Goal: Information Seeking & Learning: Learn about a topic

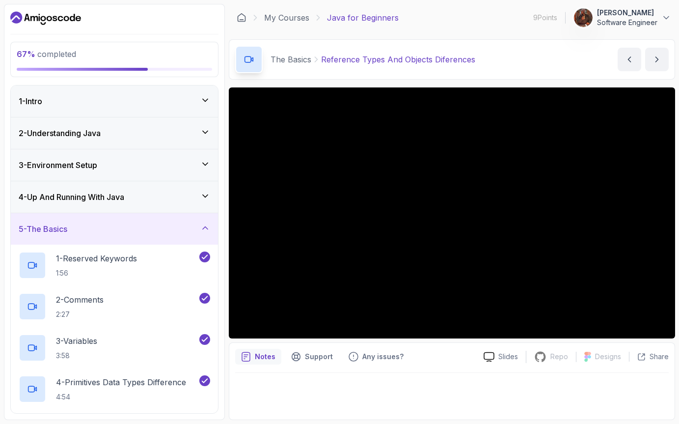
scroll to position [430, 0]
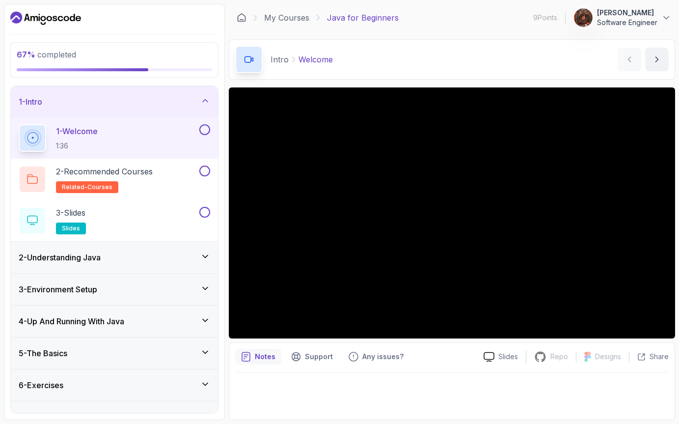
click at [96, 313] on div "4 - Up And Running With Java" at bounding box center [114, 320] width 207 height 31
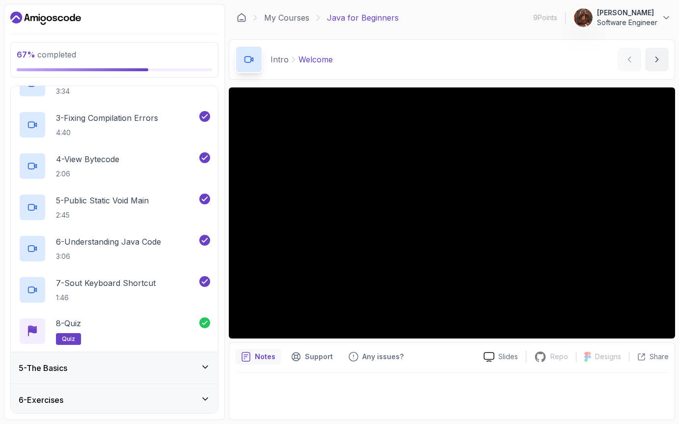
scroll to position [225, 0]
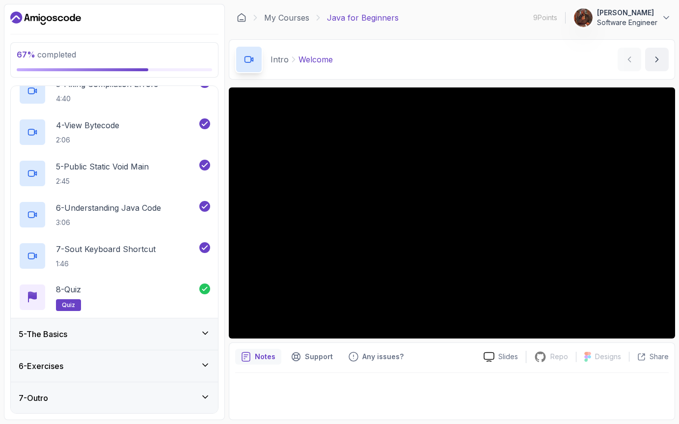
drag, startPoint x: 103, startPoint y: 307, endPoint x: 113, endPoint y: 332, distance: 27.7
click at [113, 332] on div "1 - Intro 2 - Understanding Java 3 - Environment Setup 4 - Up And Running With …" at bounding box center [114, 249] width 207 height 327
click at [113, 332] on div "5 - The Basics" at bounding box center [114, 334] width 191 height 12
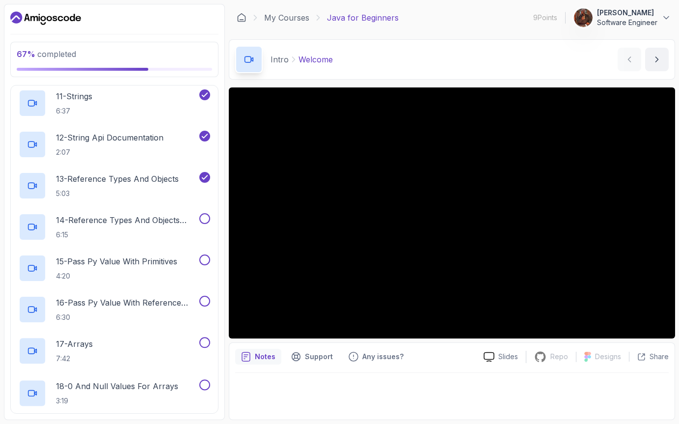
scroll to position [595, 0]
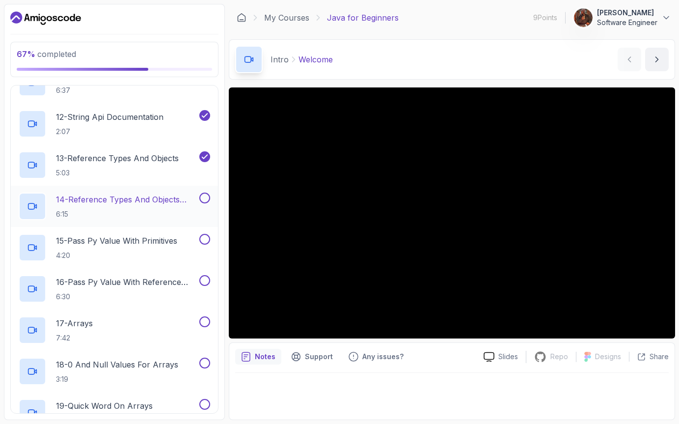
click at [129, 207] on h2 "14 - Reference Types And Objects Diferences 6:15" at bounding box center [126, 206] width 141 height 26
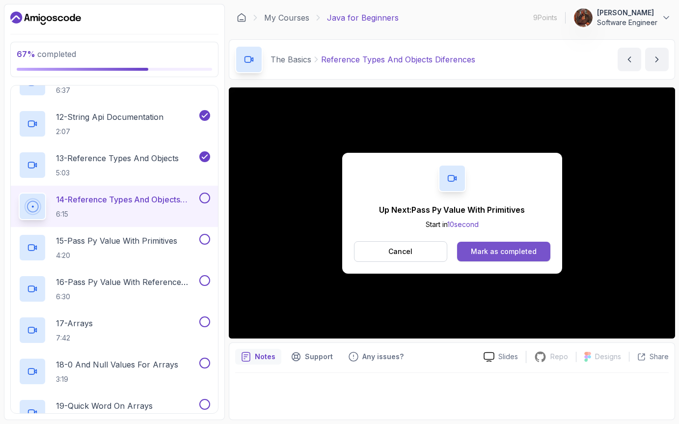
click at [495, 251] on div "Mark as completed" at bounding box center [504, 251] width 66 height 10
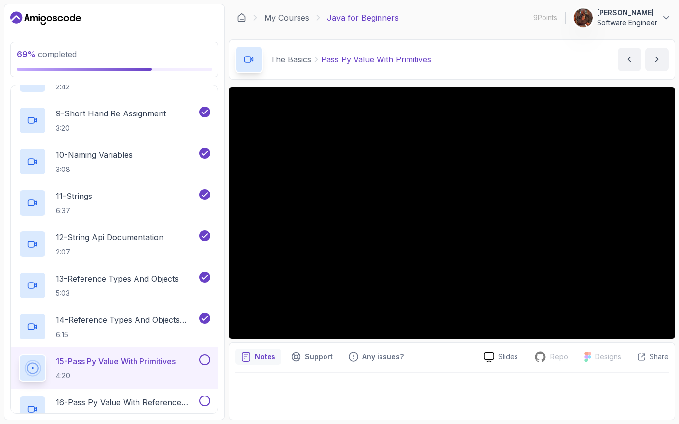
scroll to position [461, 0]
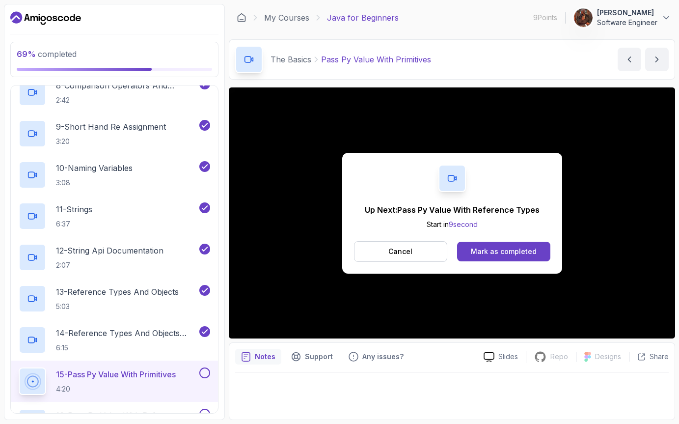
click at [476, 256] on button "Mark as completed" at bounding box center [503, 252] width 93 height 20
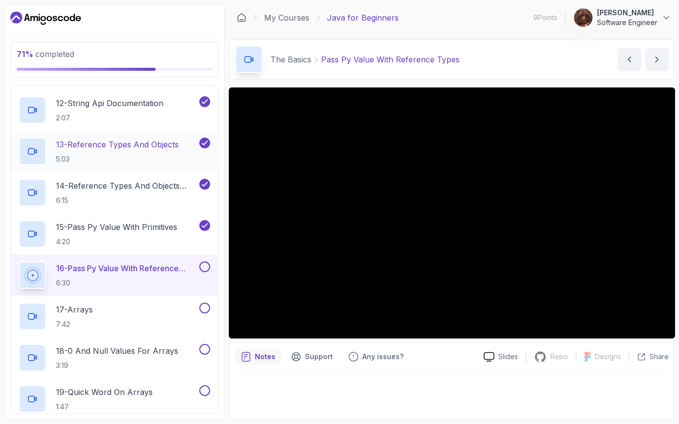
scroll to position [610, 0]
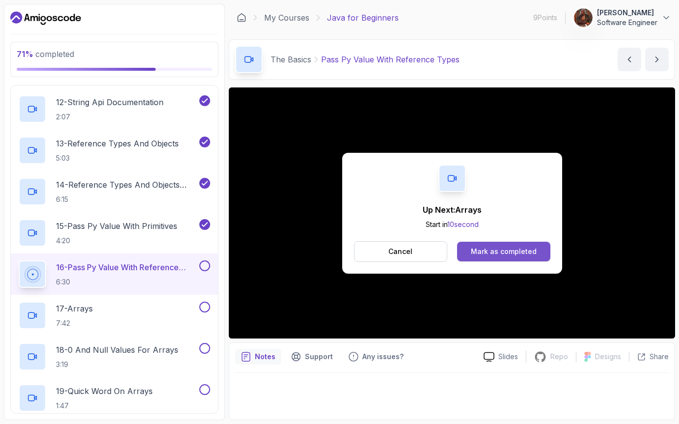
click at [523, 245] on button "Mark as completed" at bounding box center [503, 252] width 93 height 20
